Goal: Find specific page/section: Find specific page/section

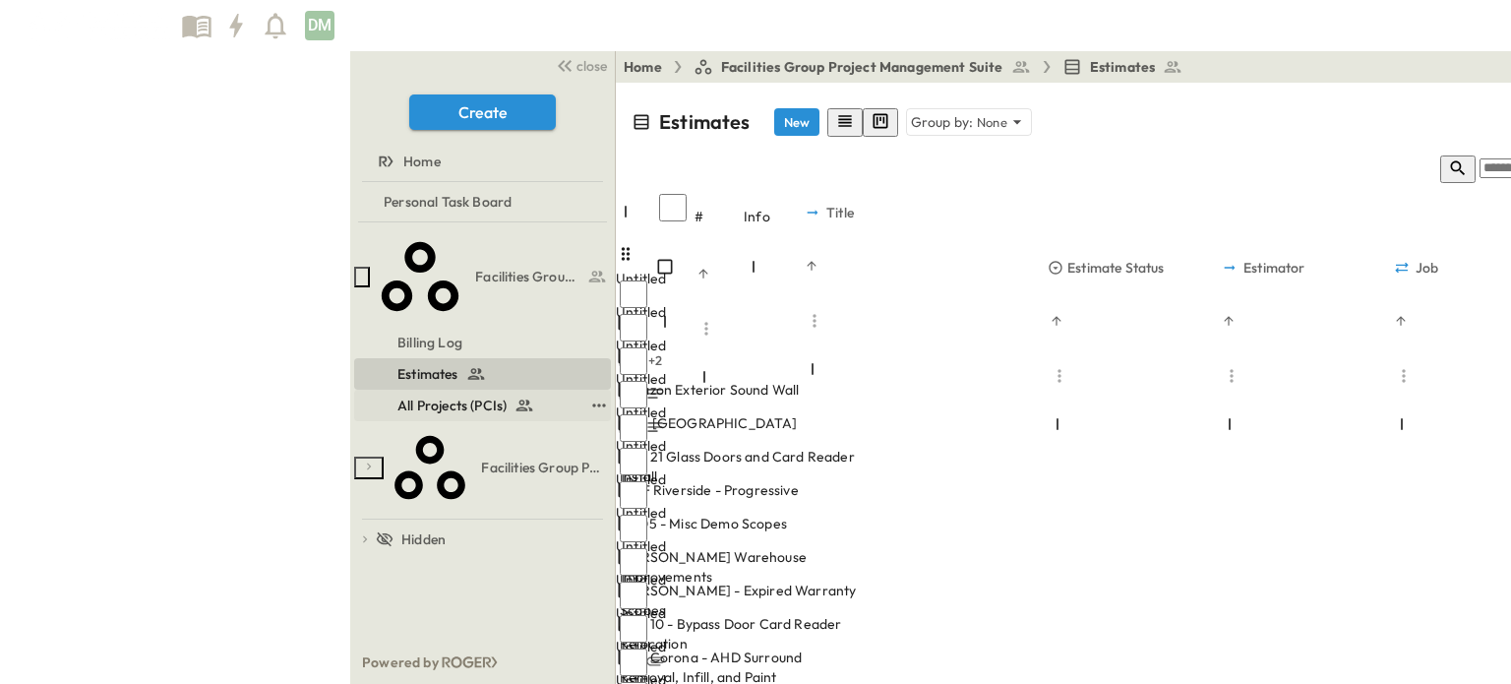
click at [397, 395] on span "All Projects (PCIs)" at bounding box center [451, 405] width 109 height 20
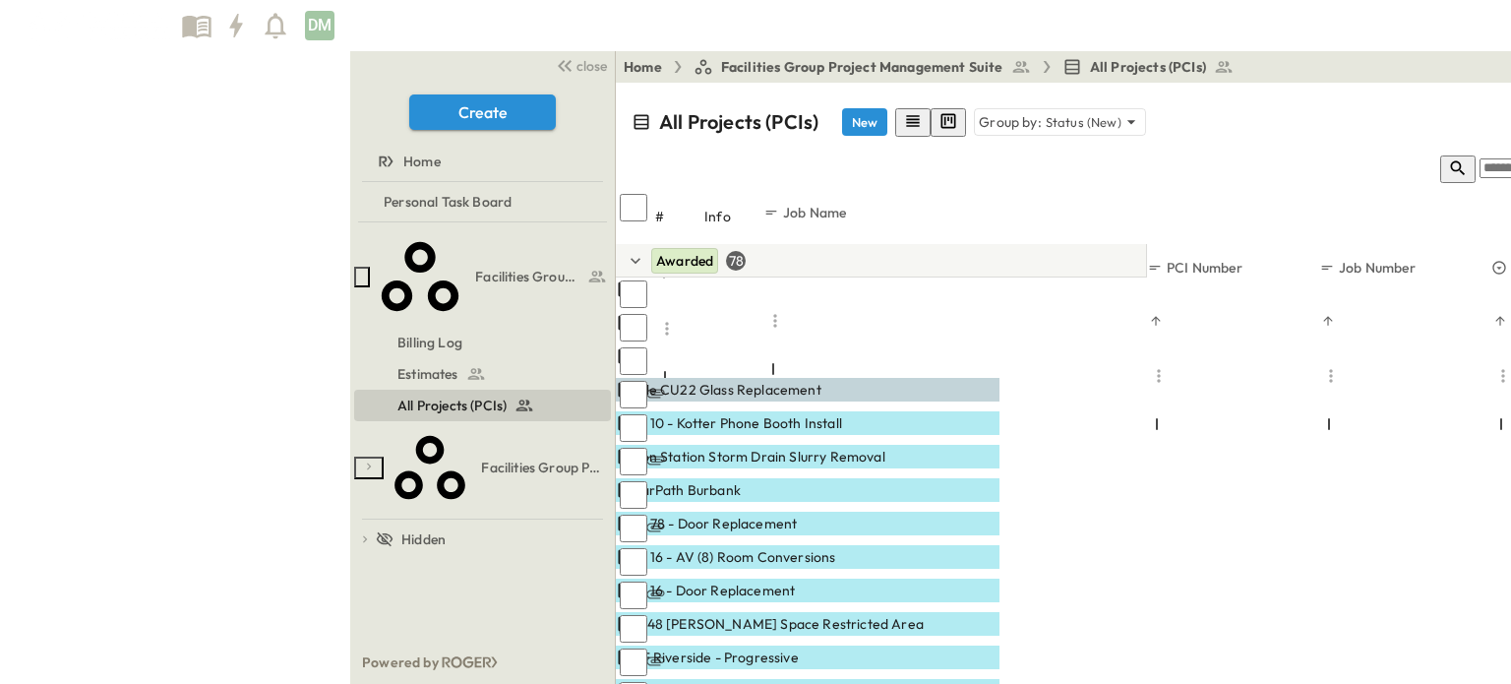
click at [962, 428] on p "OPEN" at bounding box center [978, 436] width 33 height 16
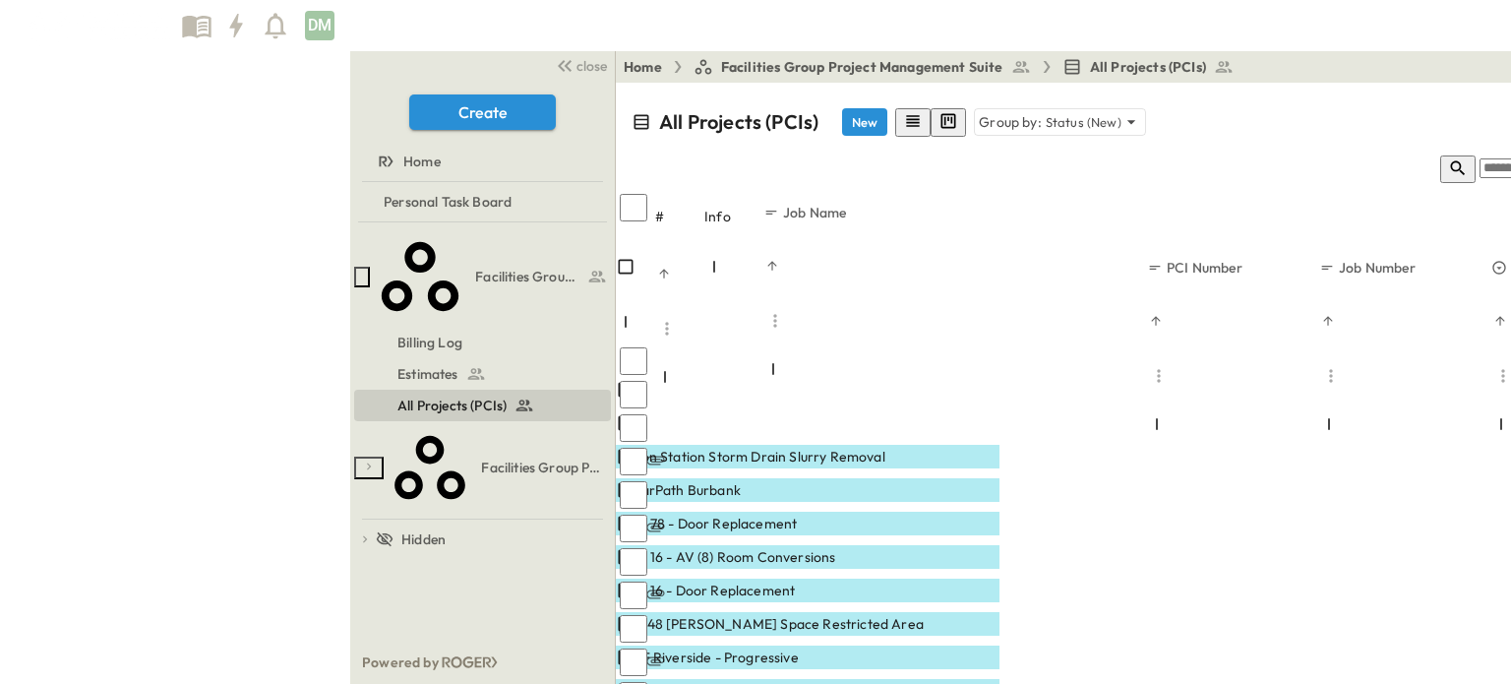
scroll to position [197, 0]
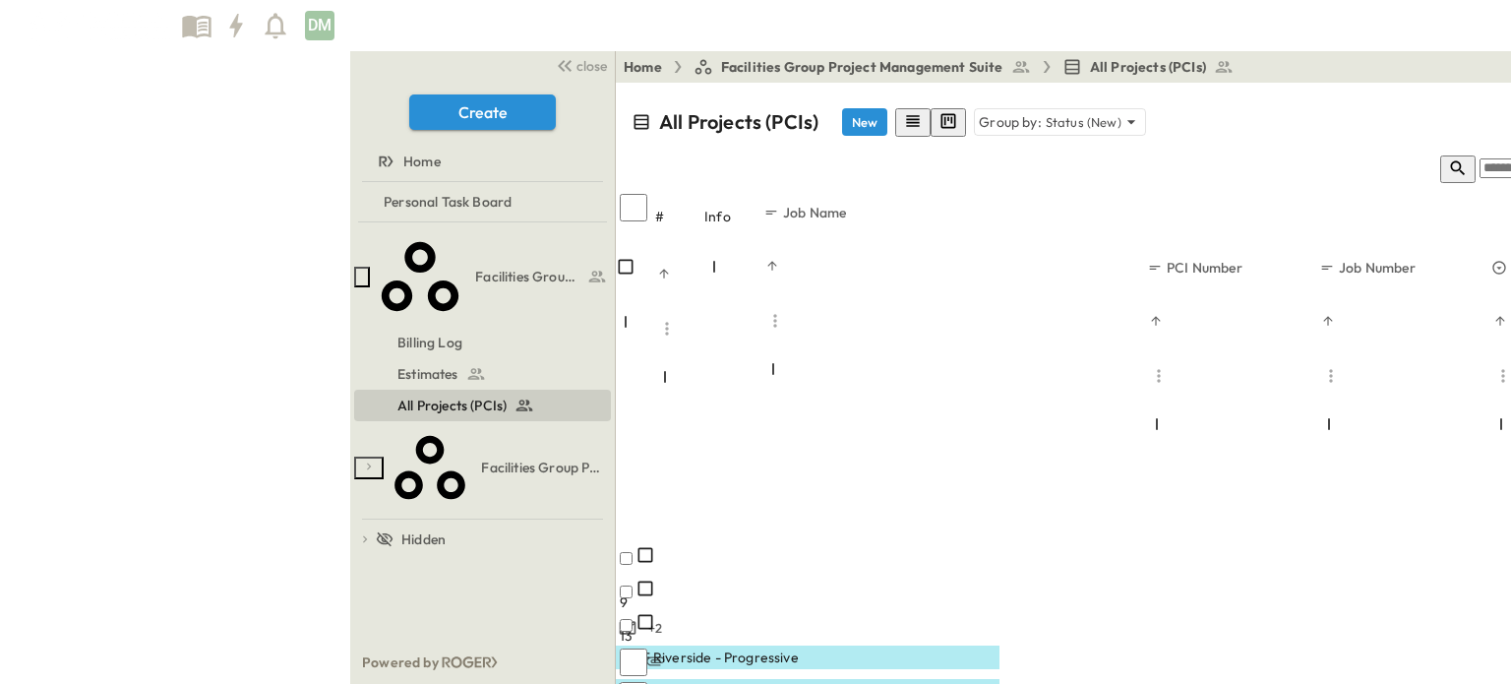
scroll to position [393, 0]
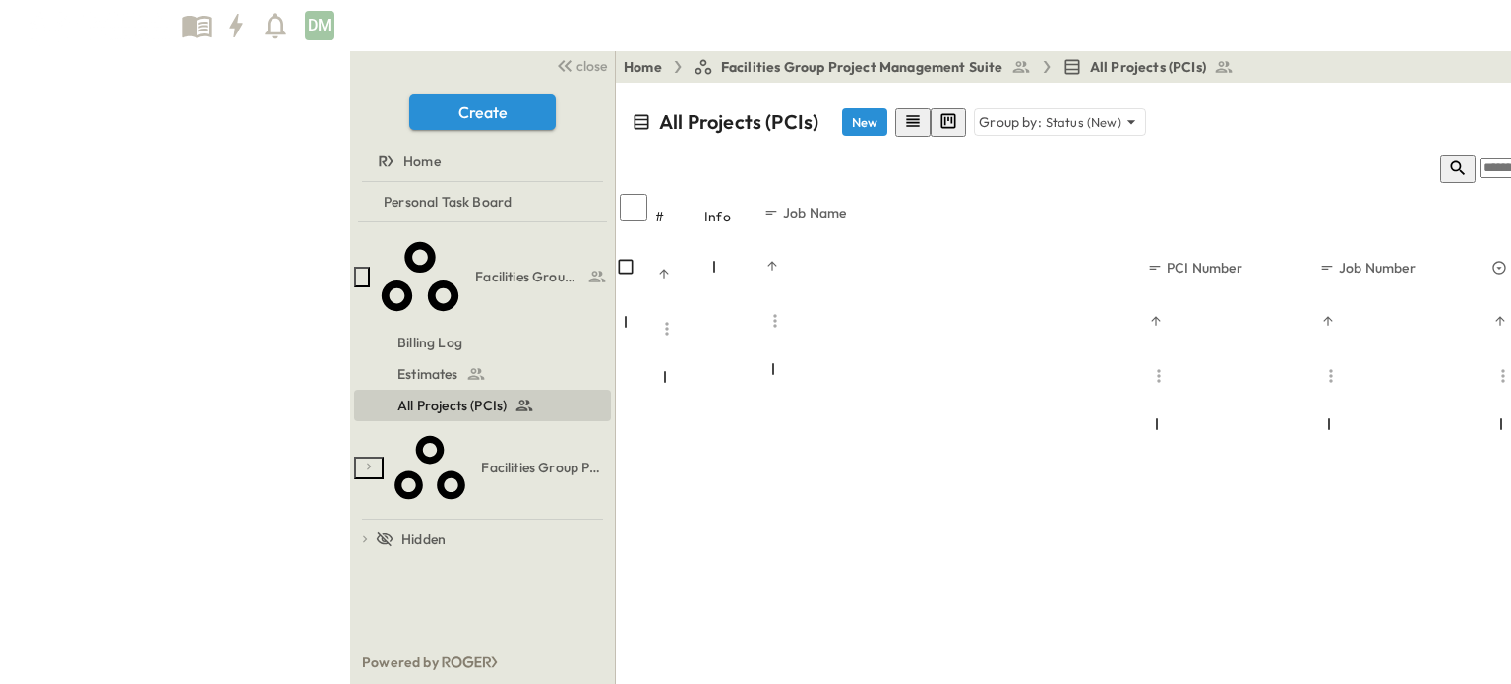
scroll to position [2164, 0]
